Goal: Information Seeking & Learning: Learn about a topic

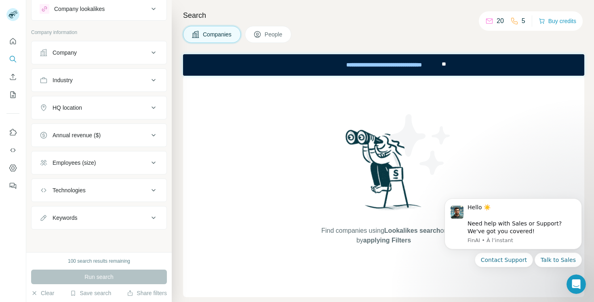
click at [108, 44] on button "Company" at bounding box center [99, 52] width 135 height 19
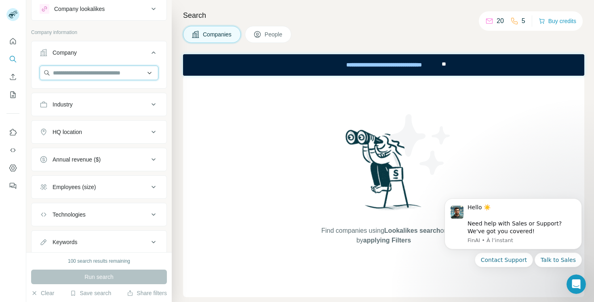
click at [110, 68] on input "text" at bounding box center [99, 73] width 119 height 15
click at [111, 57] on button "Company" at bounding box center [99, 54] width 135 height 23
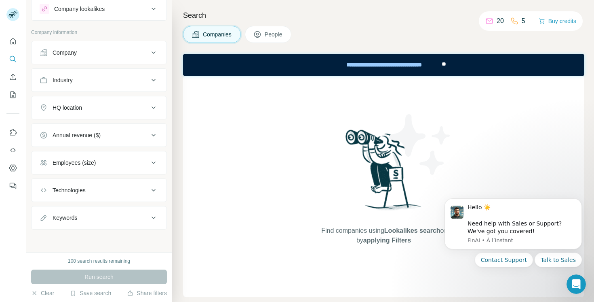
click at [104, 84] on div "Industry" at bounding box center [94, 80] width 109 height 8
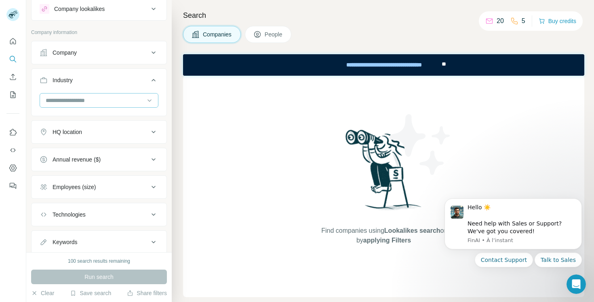
click at [100, 102] on input at bounding box center [95, 100] width 100 height 9
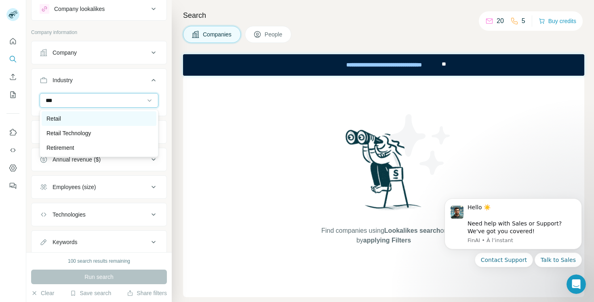
type input "***"
click at [76, 114] on div "Retail" at bounding box center [99, 118] width 115 height 15
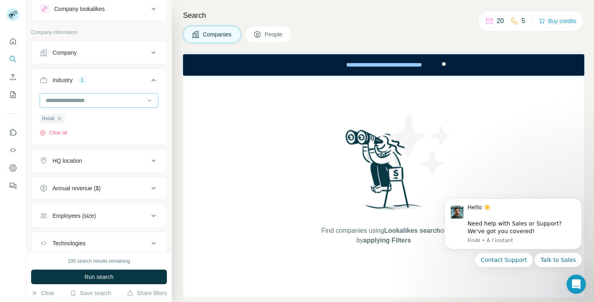
click at [78, 105] on div at bounding box center [95, 100] width 100 height 14
type input "****"
click at [169, 96] on div "New search Hide Company lookalikes Company information Company Industry 1 Retai…" at bounding box center [99, 126] width 146 height 252
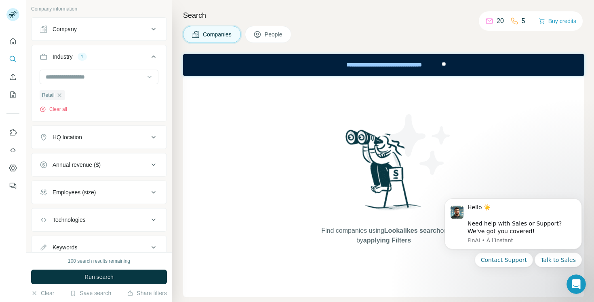
scroll to position [57, 0]
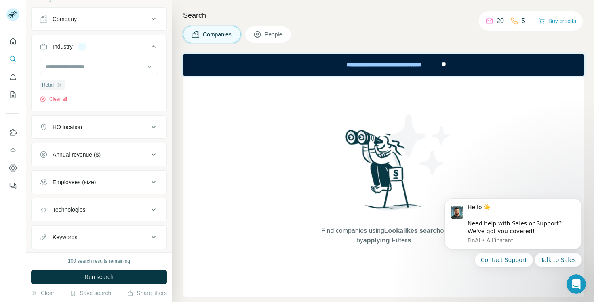
click at [137, 127] on div "HQ location" at bounding box center [94, 127] width 109 height 8
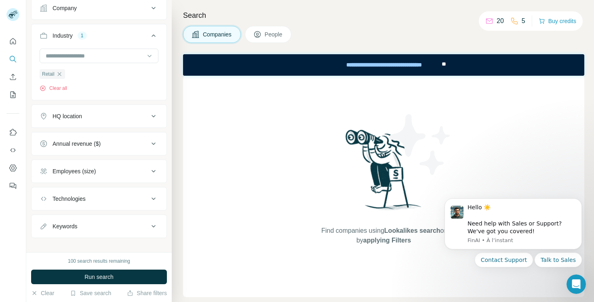
scroll to position [77, 0]
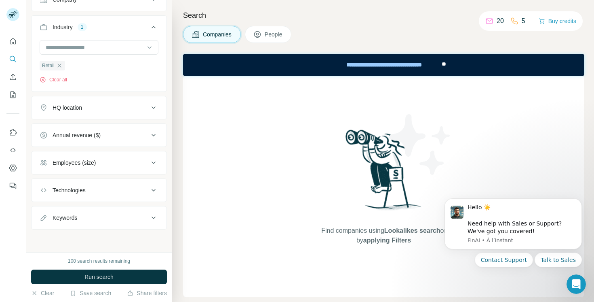
click at [129, 157] on button "Employees (size)" at bounding box center [99, 162] width 135 height 19
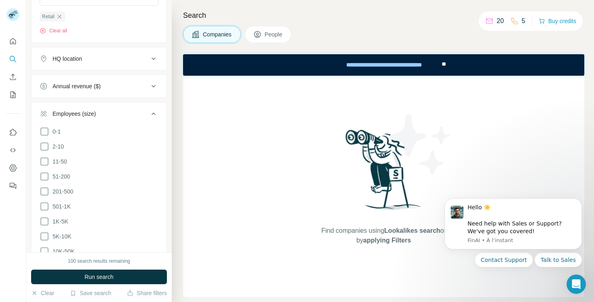
scroll to position [128, 0]
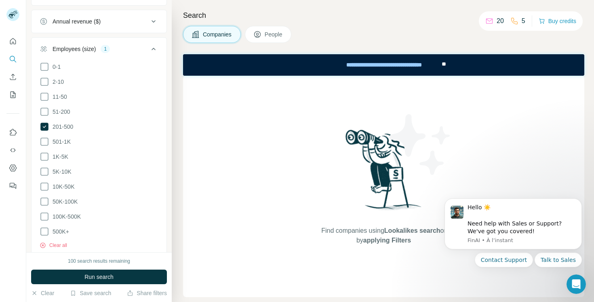
scroll to position [197, 0]
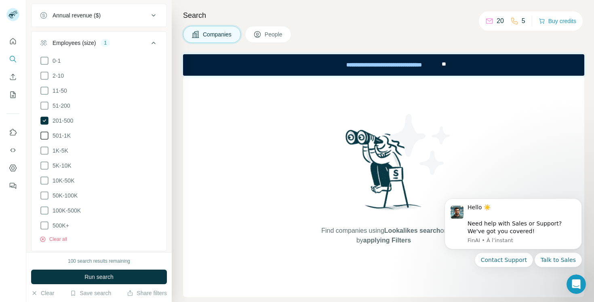
click at [51, 136] on span "501-1K" at bounding box center [59, 135] width 21 height 8
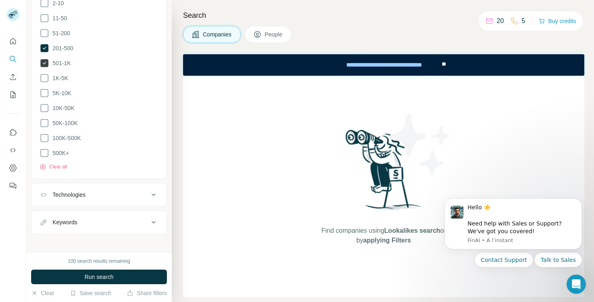
scroll to position [271, 0]
click at [88, 197] on button "Technologies" at bounding box center [99, 192] width 135 height 19
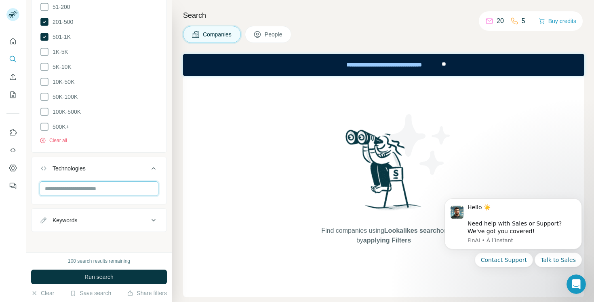
click at [88, 190] on input "text" at bounding box center [99, 188] width 119 height 15
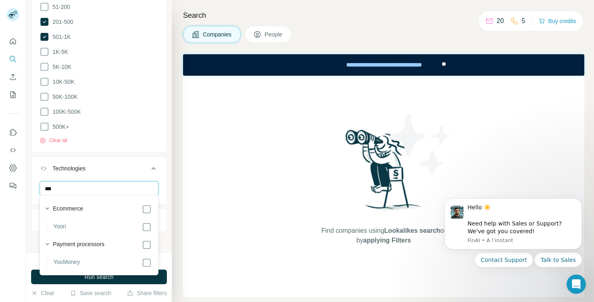
type input "****"
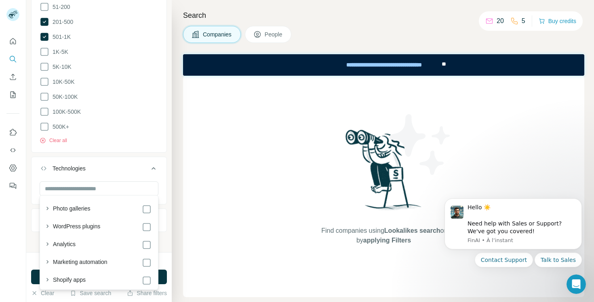
click at [17, 258] on div at bounding box center [13, 151] width 26 height 302
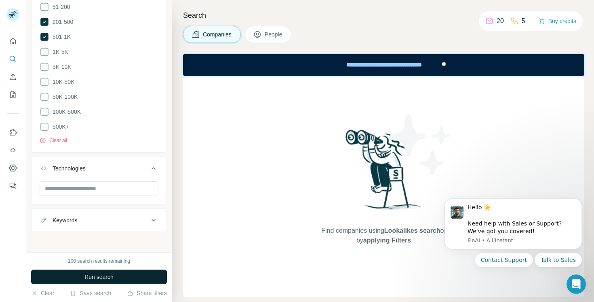
click at [60, 277] on button "Run search" at bounding box center [99, 276] width 136 height 15
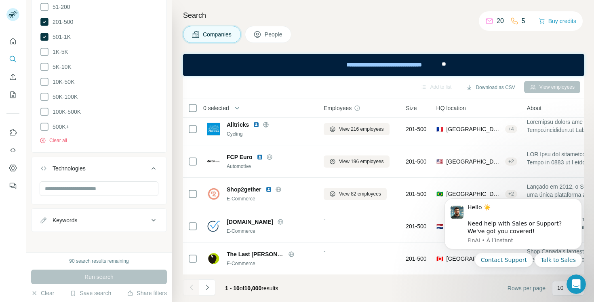
scroll to position [167, 0]
